Goal: Information Seeking & Learning: Check status

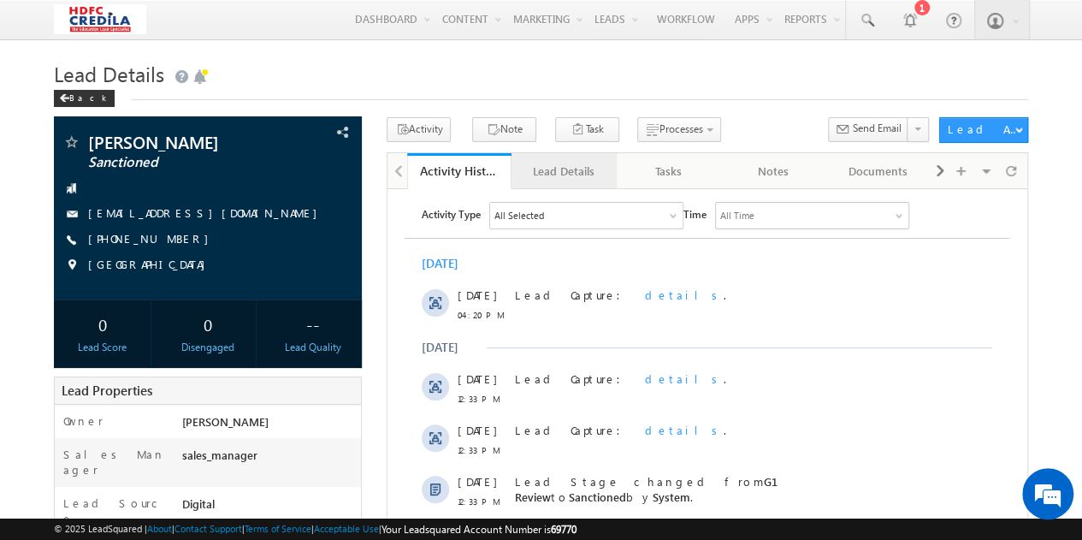
click at [582, 167] on div "Lead Details" at bounding box center [563, 171] width 76 height 21
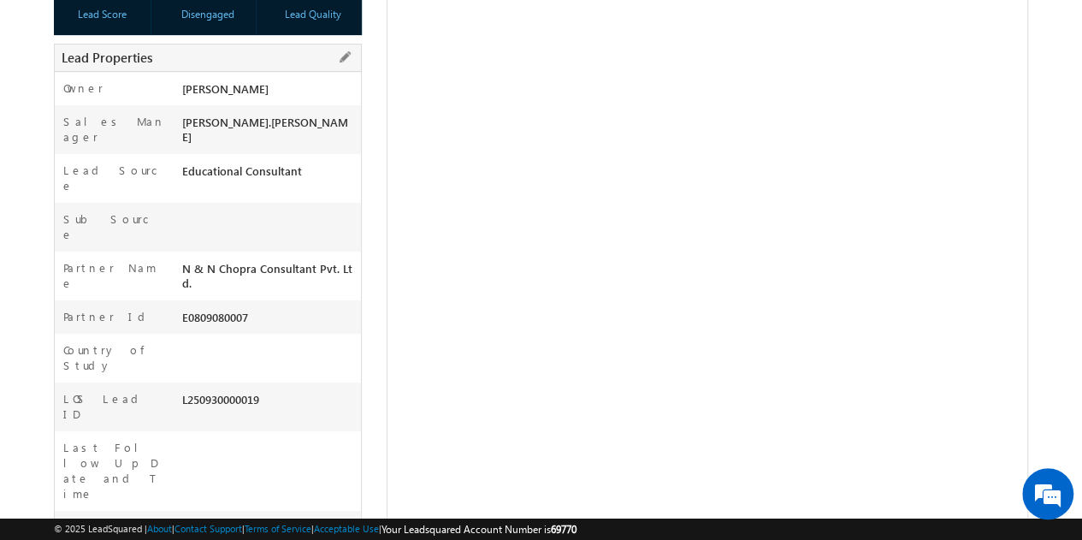
scroll to position [334, 0]
drag, startPoint x: 268, startPoint y: 333, endPoint x: 180, endPoint y: 341, distance: 87.6
click at [180, 390] on div "L250930000019" at bounding box center [269, 402] width 184 height 24
